Goal: Task Accomplishment & Management: Manage account settings

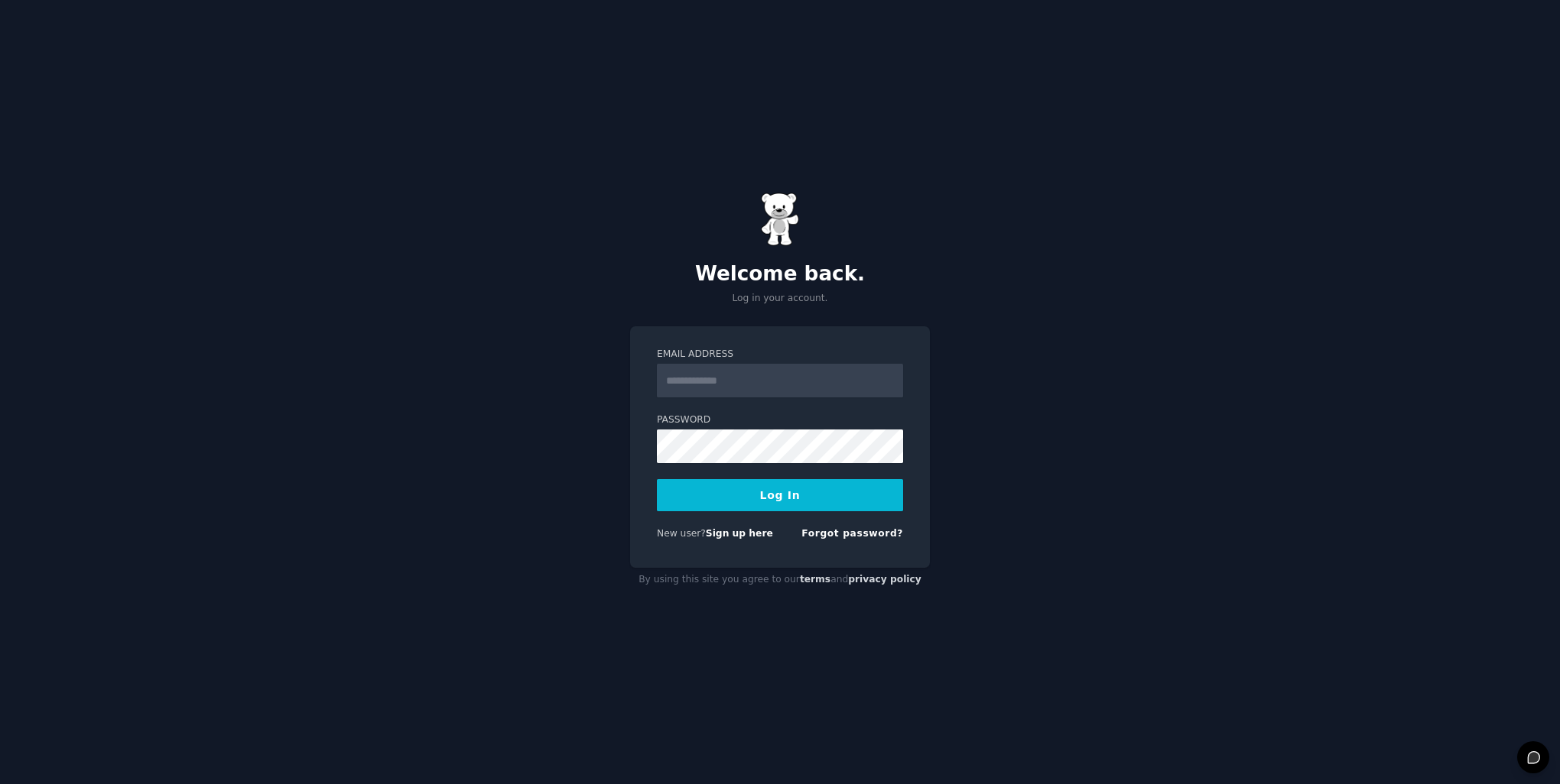
type input "**********"
click at [726, 505] on button "Log In" at bounding box center [780, 495] width 246 height 32
